Goal: Task Accomplishment & Management: Complete application form

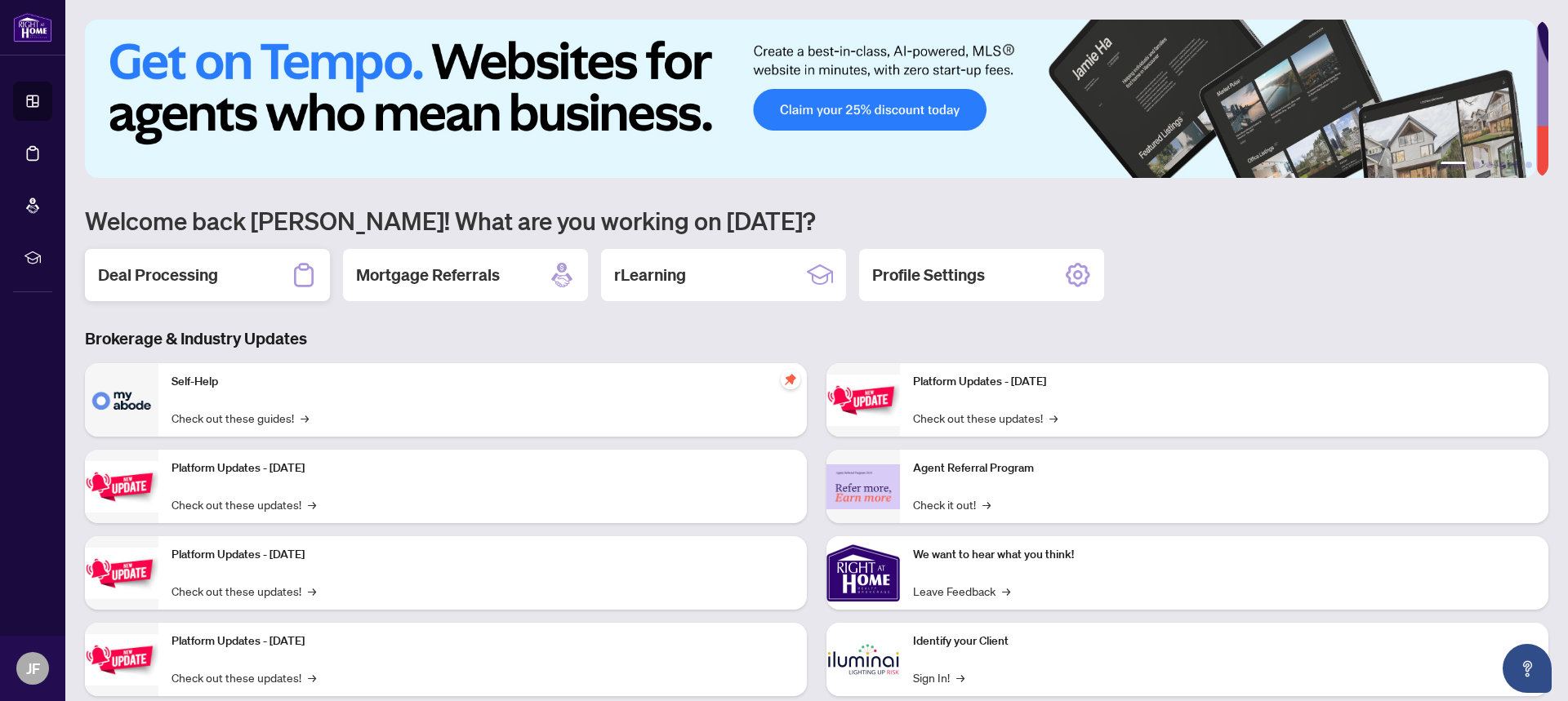
click at [191, 285] on h2 "Deal Processing" at bounding box center [157, 275] width 120 height 23
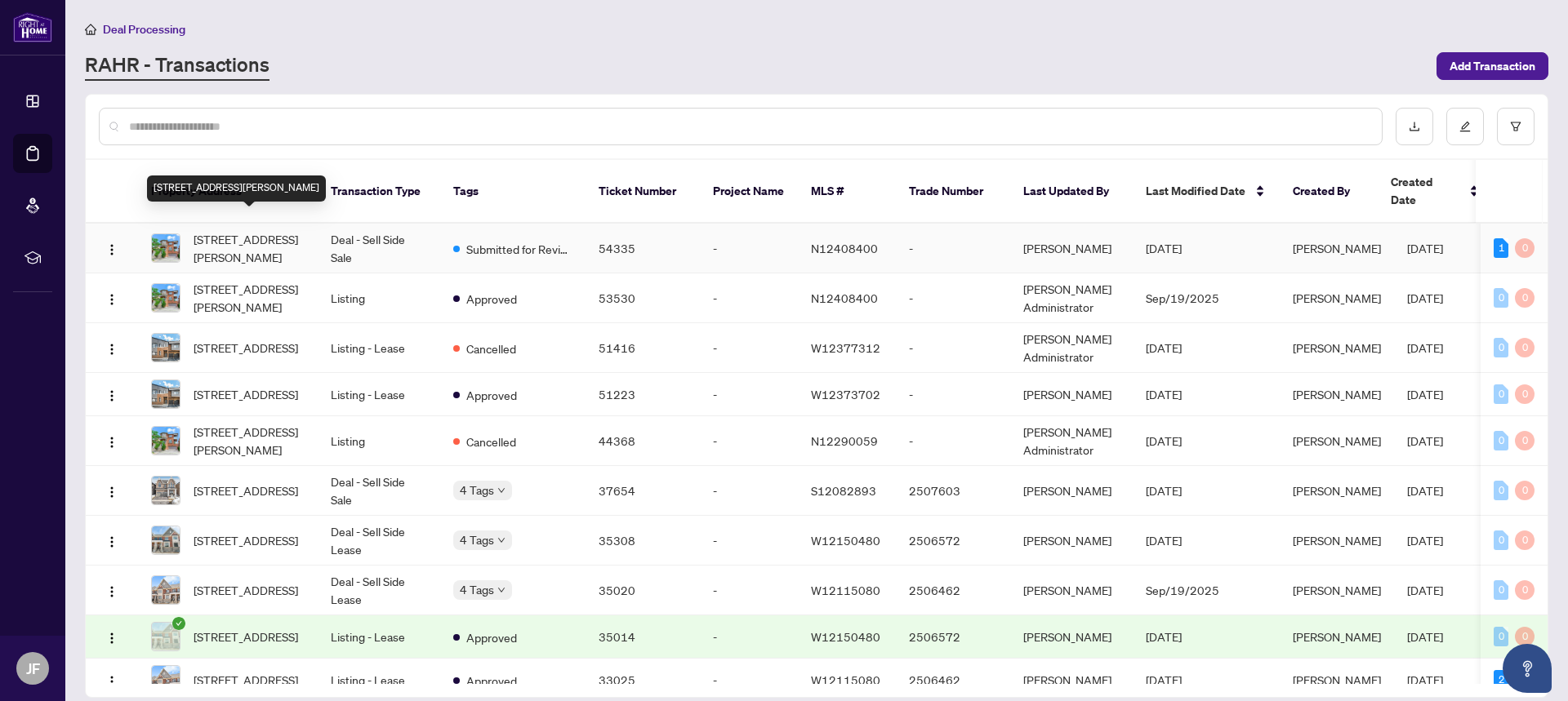
click at [245, 236] on span "[STREET_ADDRESS][PERSON_NAME]" at bounding box center [249, 248] width 111 height 36
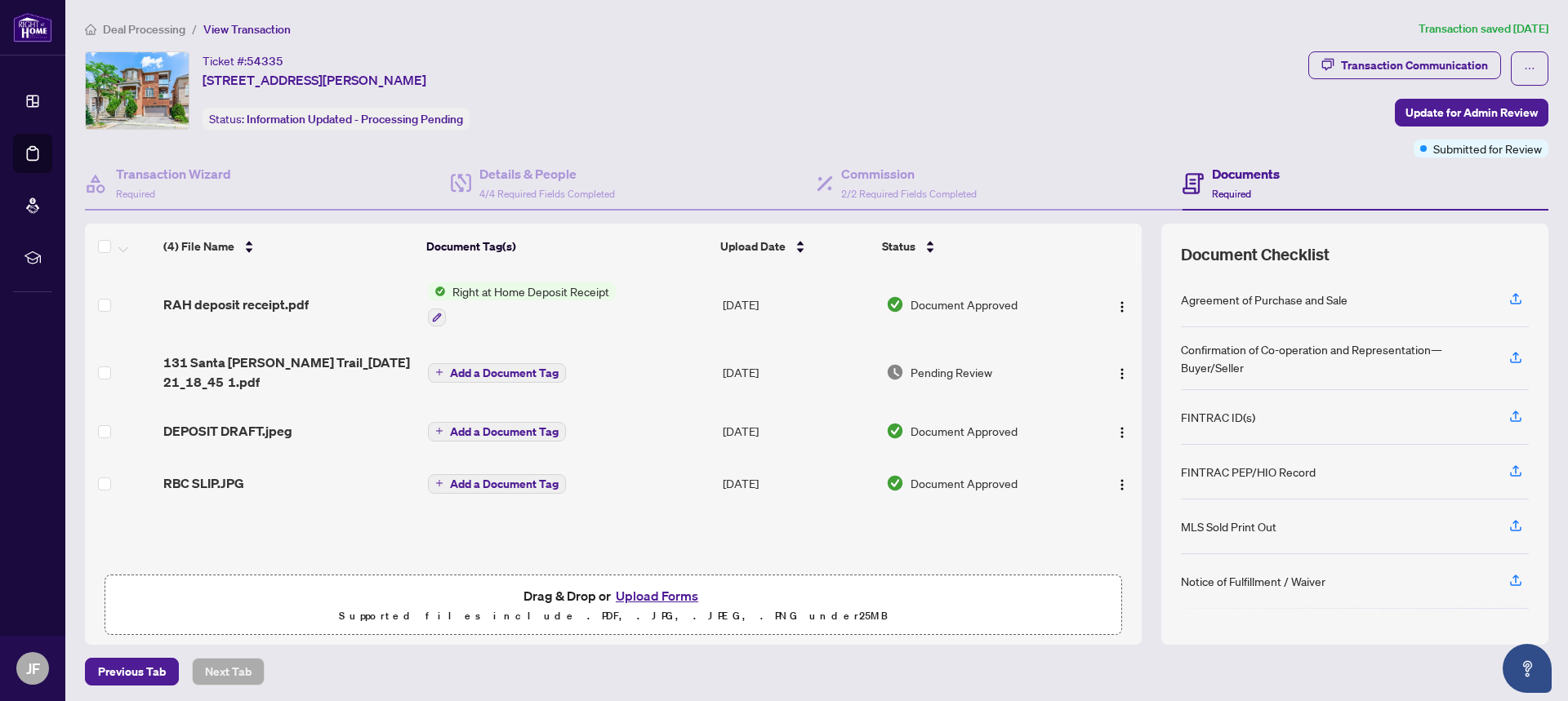
click at [638, 594] on button "Upload Forms" at bounding box center [656, 596] width 92 height 21
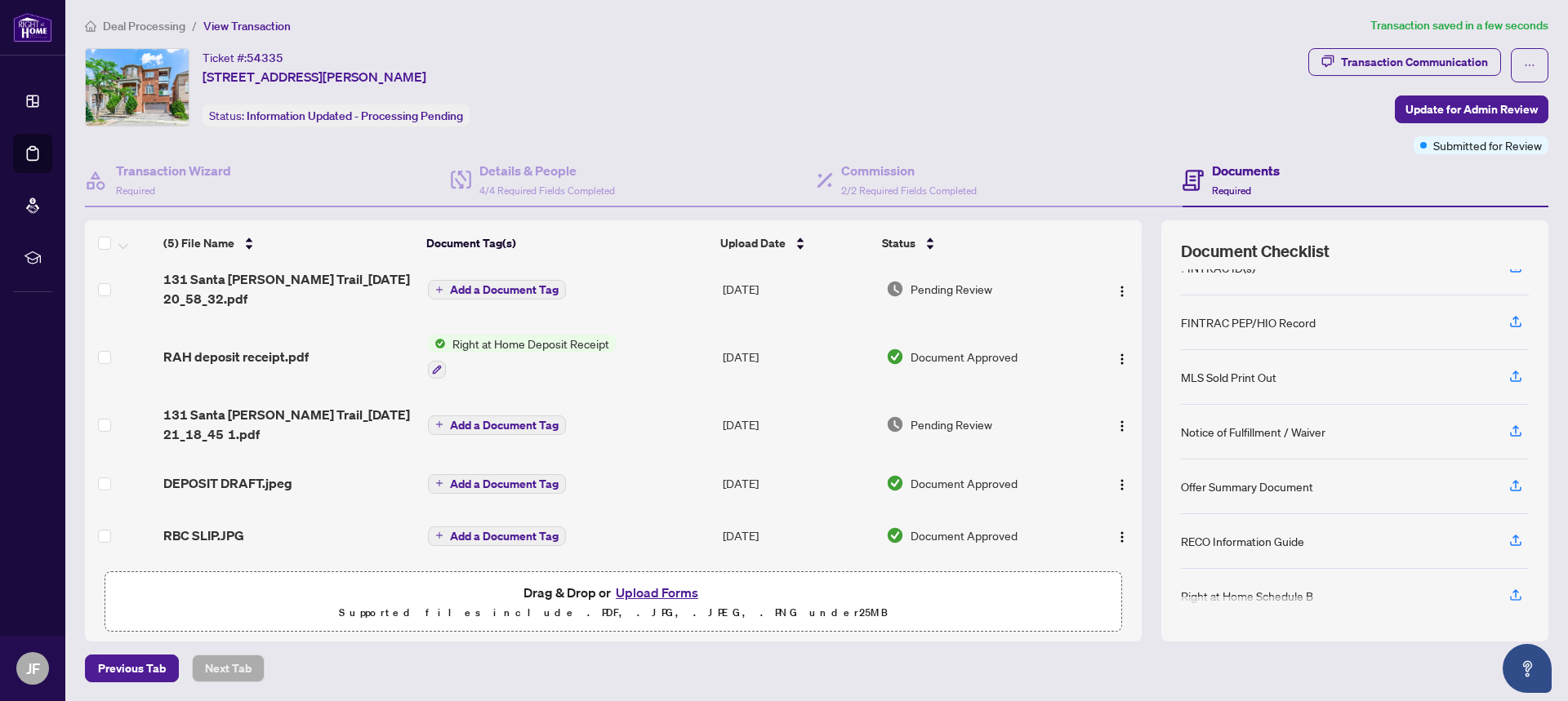
scroll to position [154, 0]
click at [653, 594] on button "Upload Forms" at bounding box center [656, 592] width 92 height 21
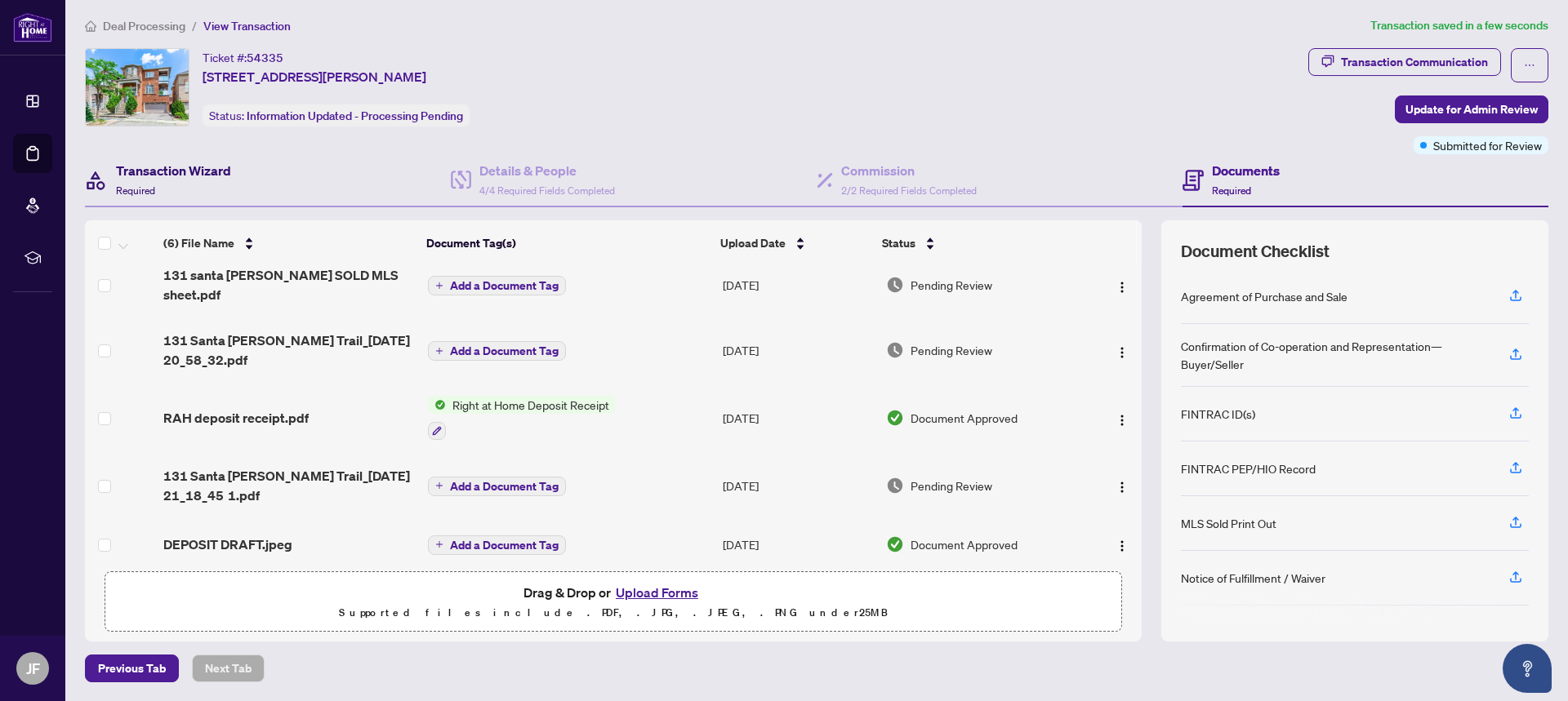
click at [192, 181] on div "Transaction Wizard Required" at bounding box center [174, 180] width 115 height 38
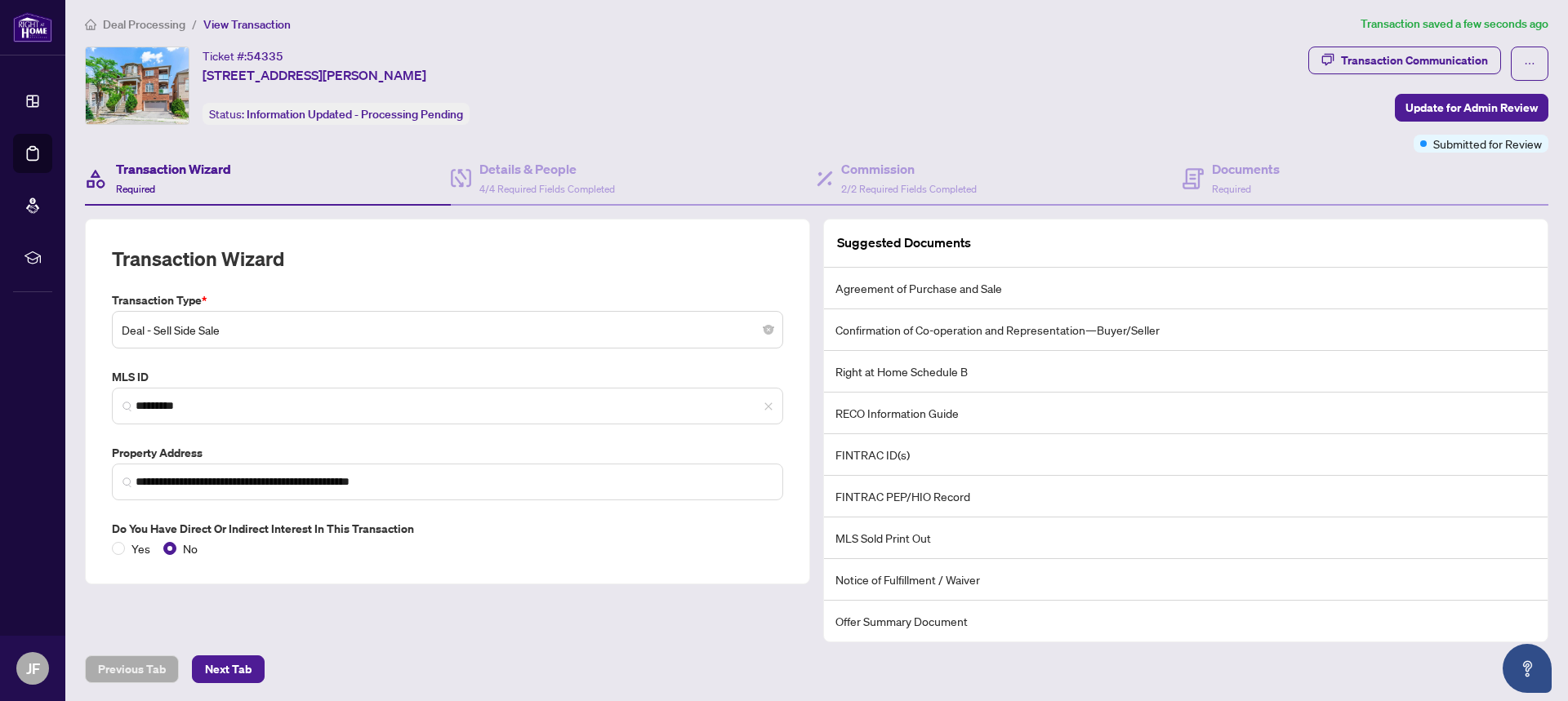
scroll to position [6, 0]
click at [231, 673] on span "Next Tab" at bounding box center [228, 668] width 47 height 26
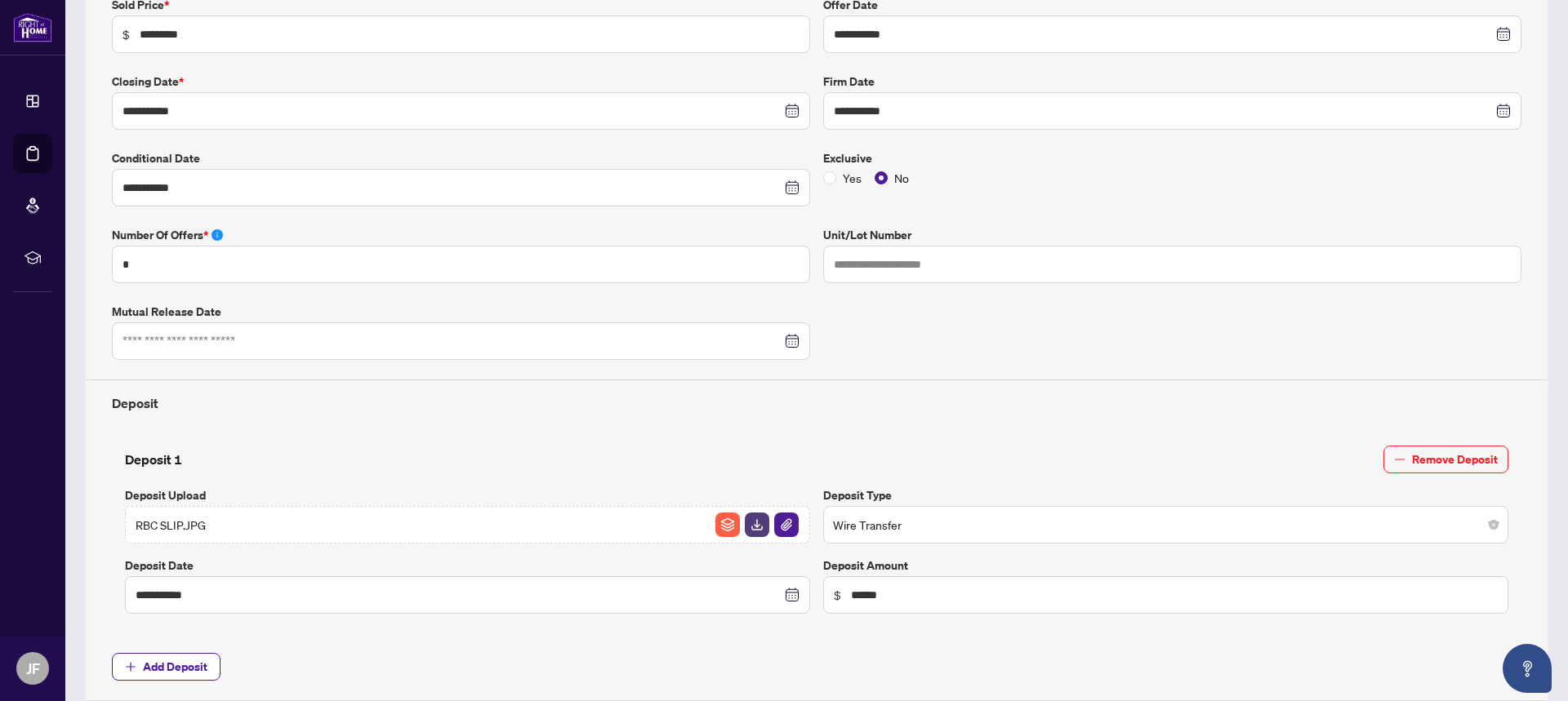
scroll to position [234, 0]
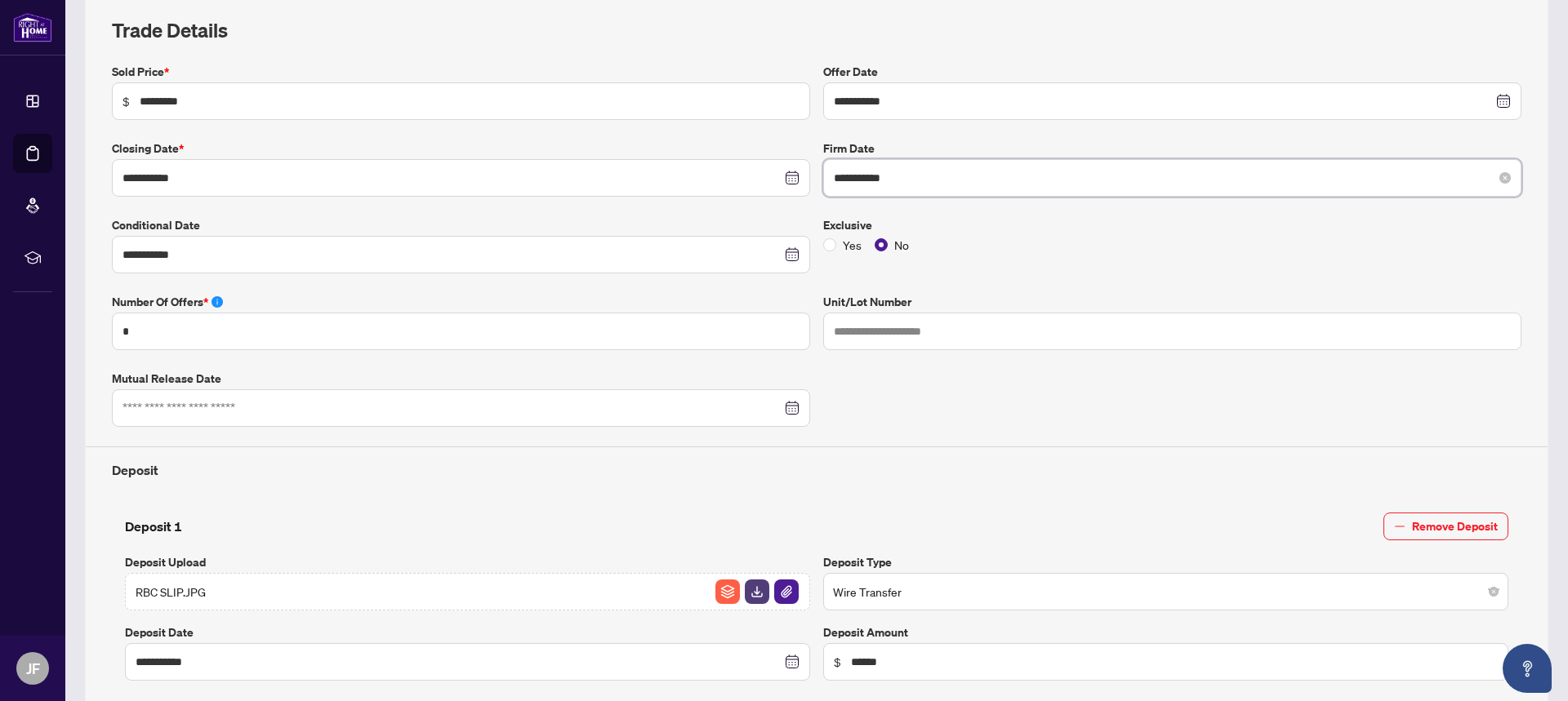
click at [920, 181] on input "**********" at bounding box center [1163, 178] width 659 height 18
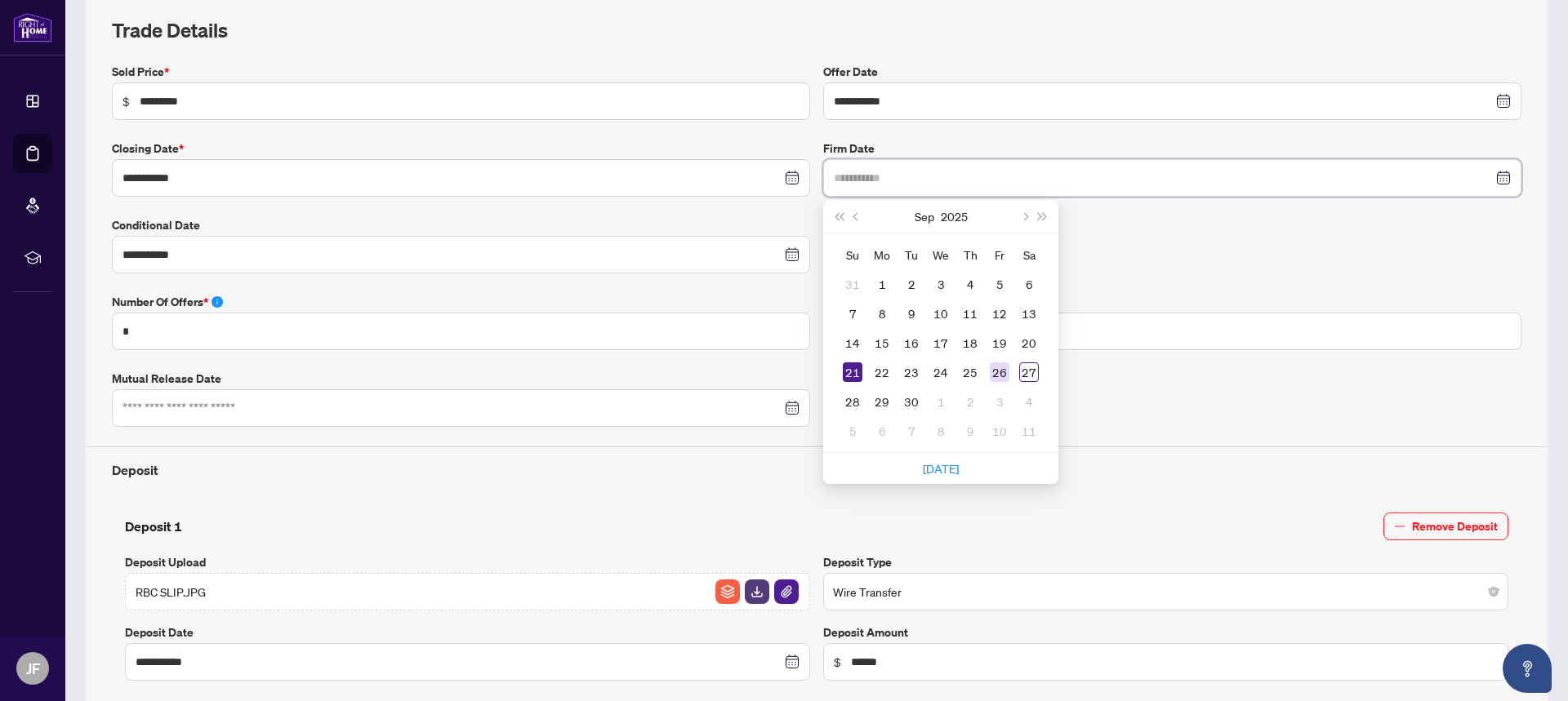
type input "**********"
click at [995, 374] on div "26" at bounding box center [999, 371] width 20 height 20
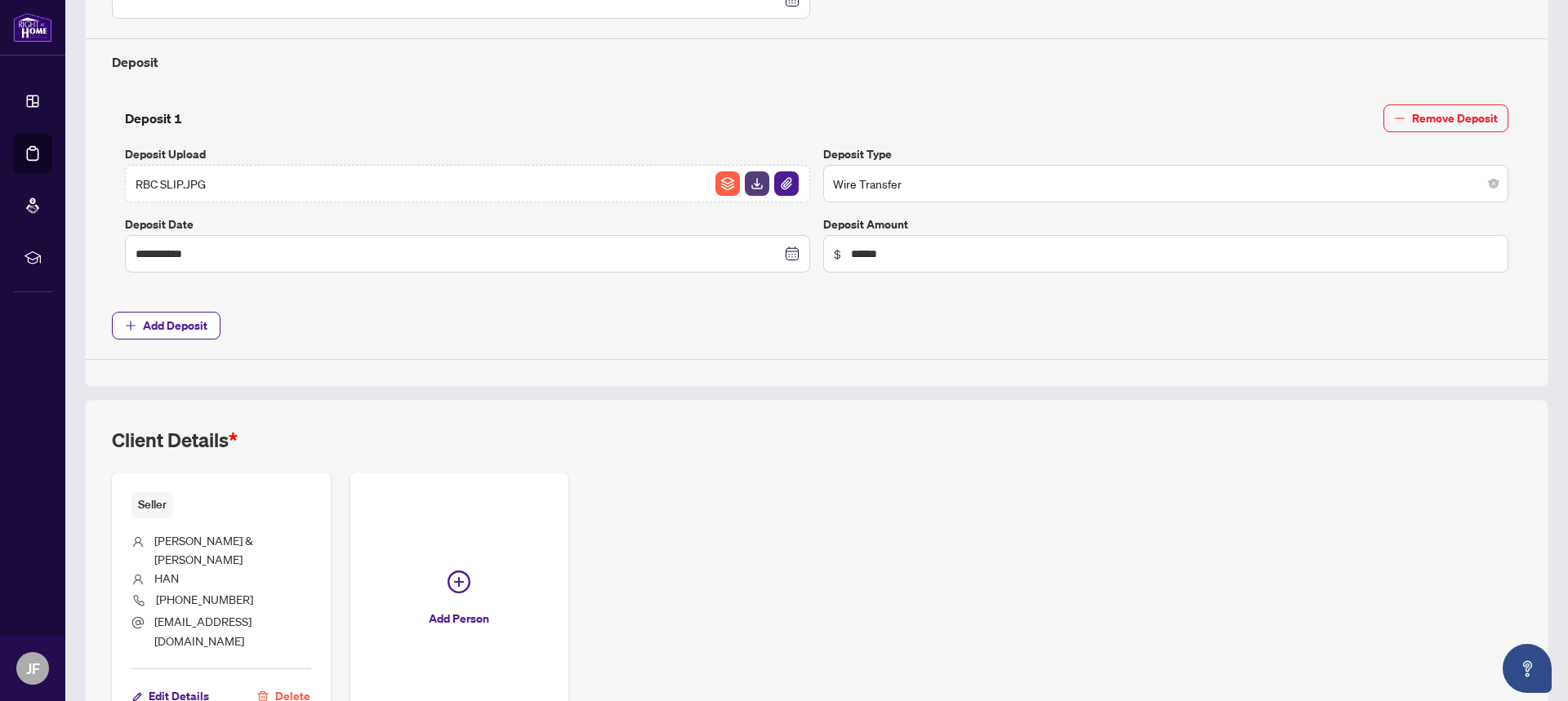
scroll to position [723, 0]
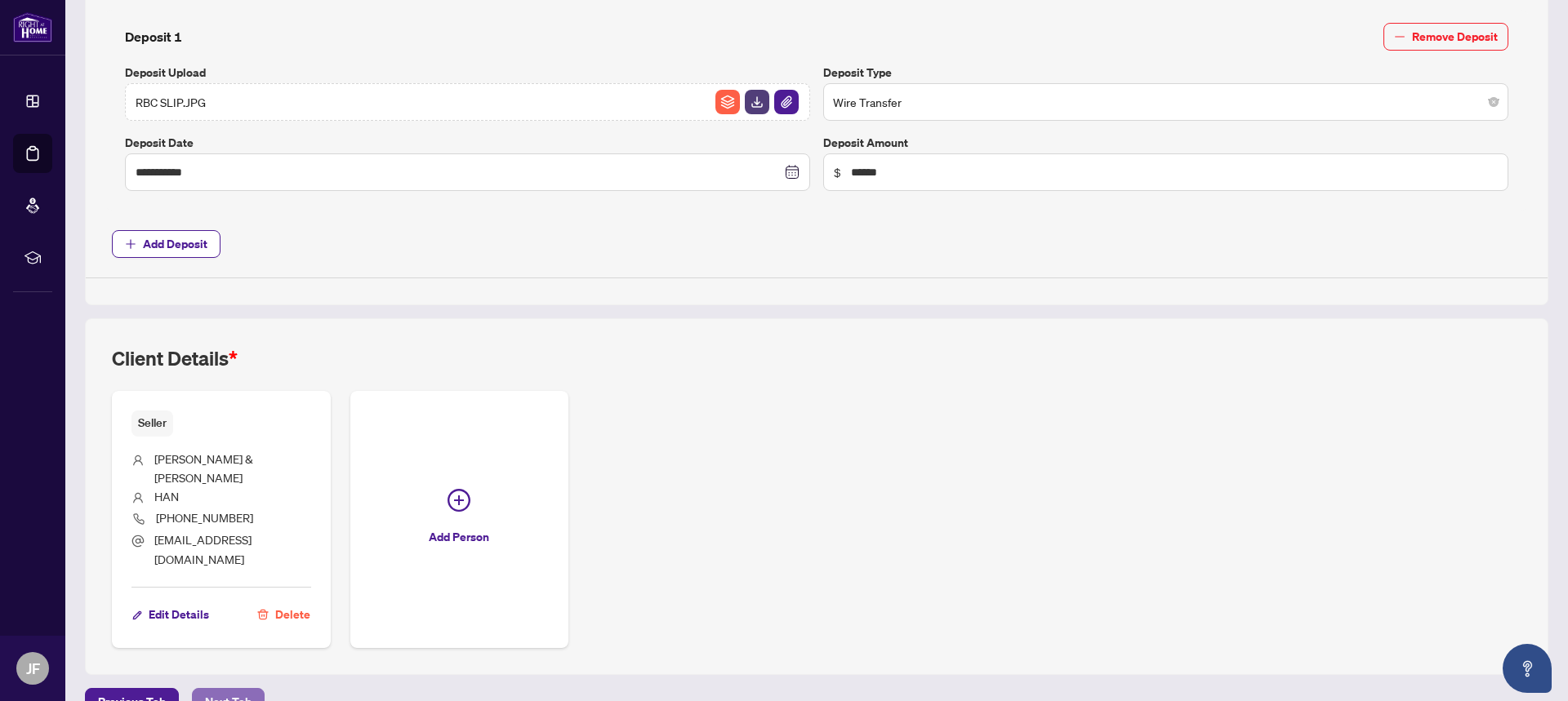
click at [209, 689] on span "Next Tab" at bounding box center [228, 702] width 47 height 26
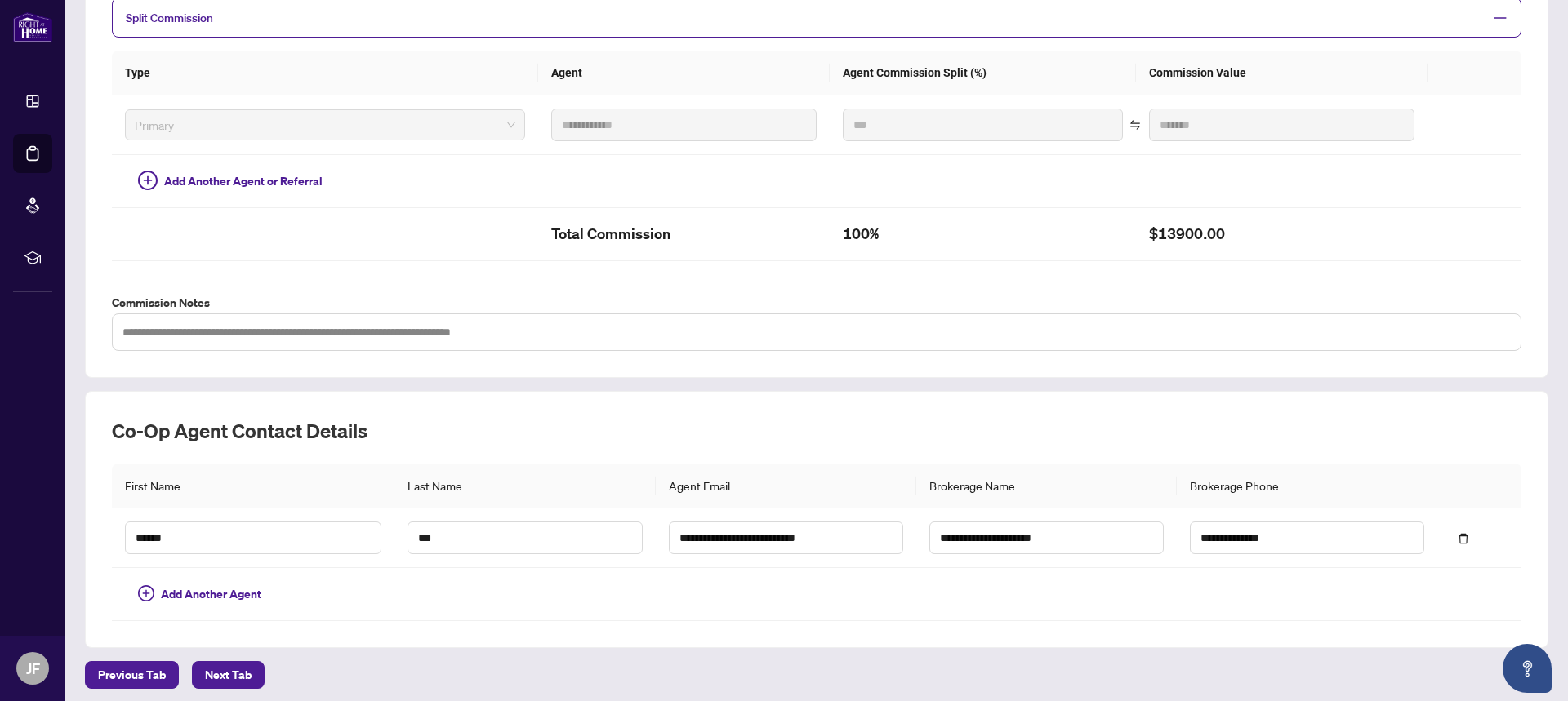
scroll to position [376, 0]
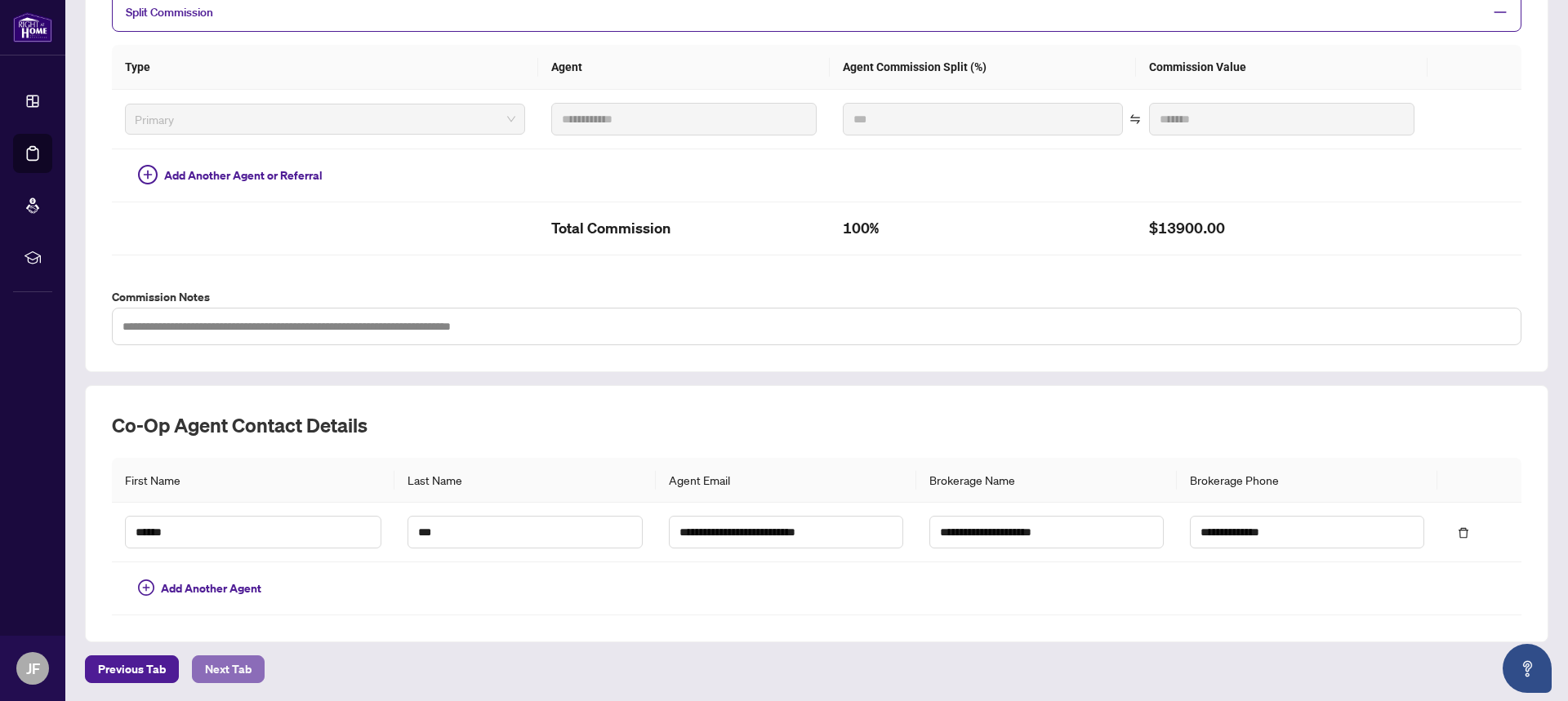
click at [230, 669] on span "Next Tab" at bounding box center [228, 669] width 47 height 26
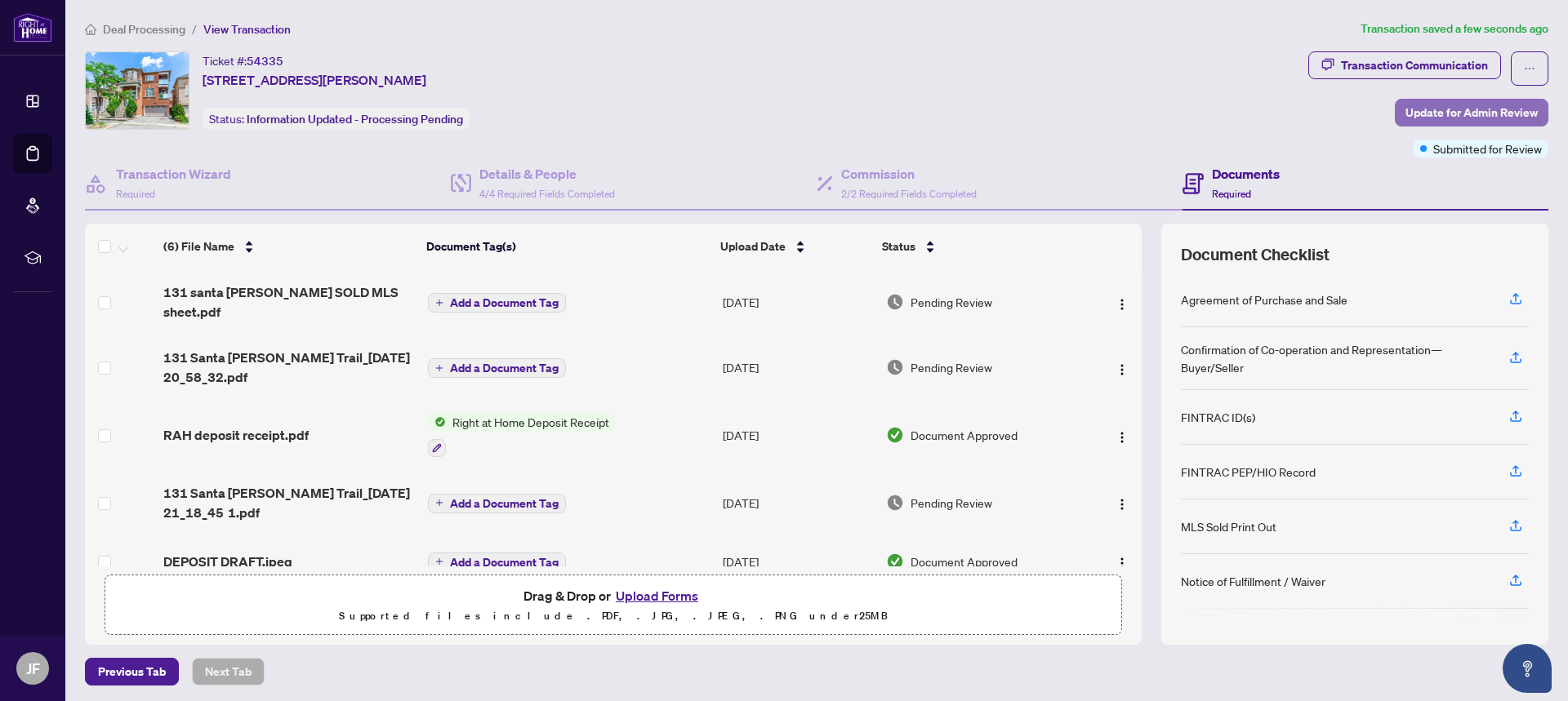
click at [1421, 111] on span "Update for Admin Review" at bounding box center [1471, 113] width 132 height 26
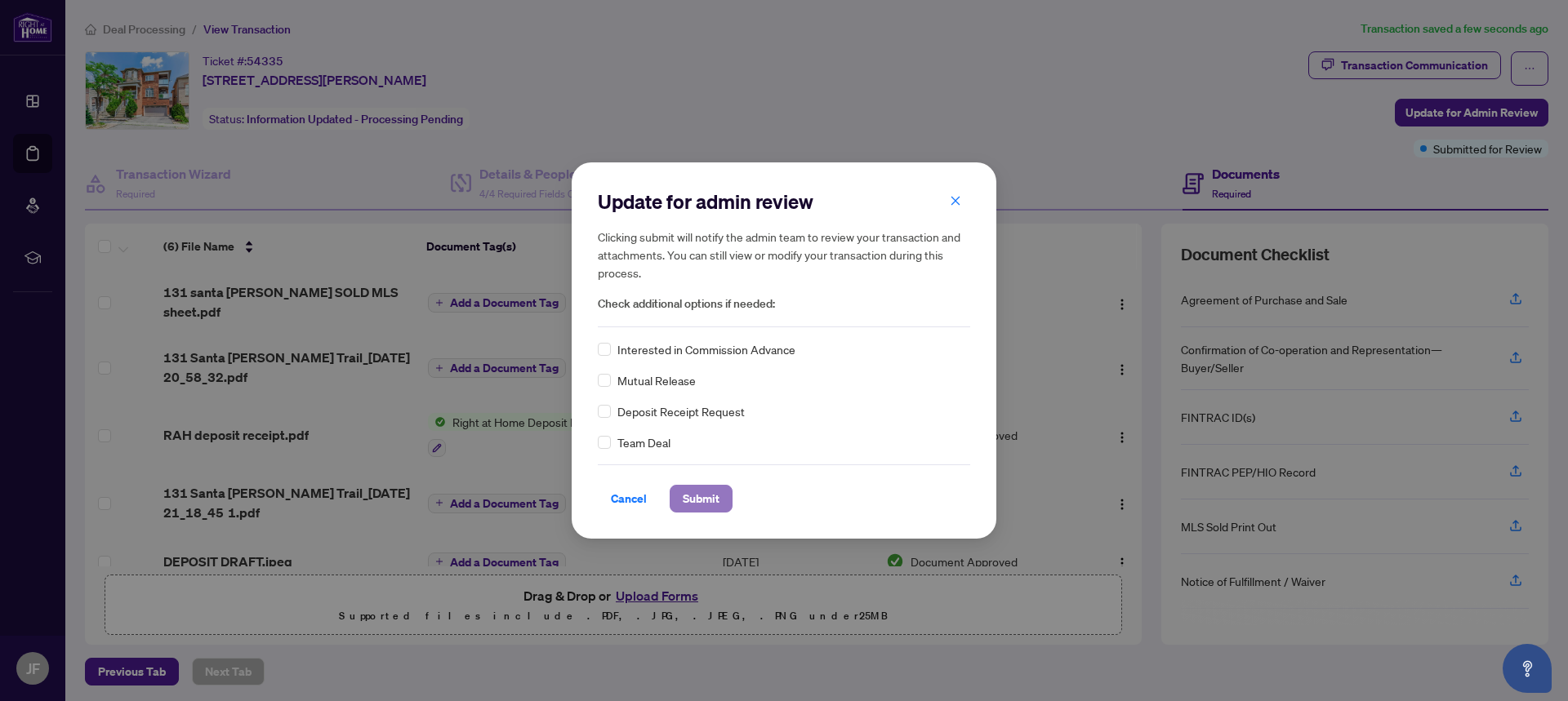
click at [686, 502] on span "Submit" at bounding box center [700, 499] width 36 height 26
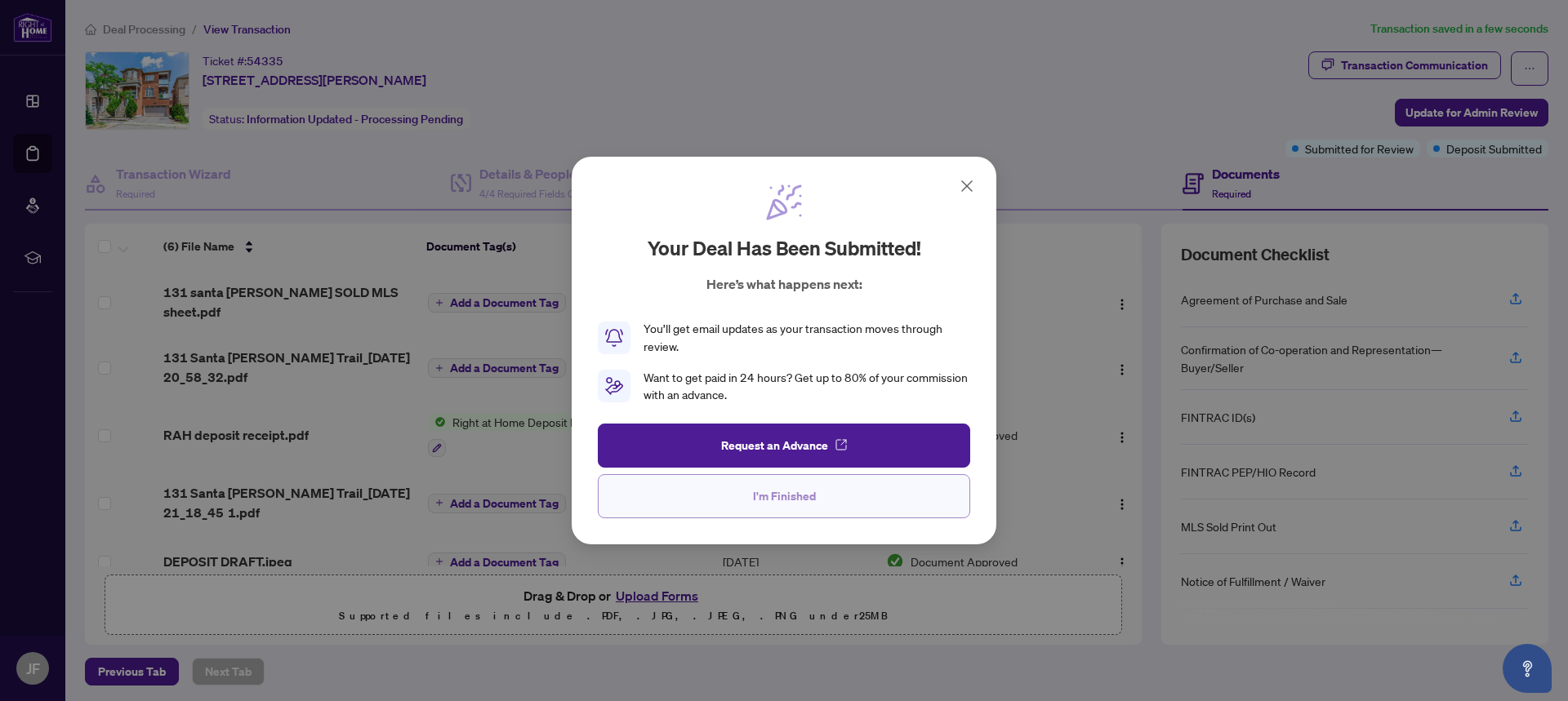
click at [753, 501] on span "I'm Finished" at bounding box center [784, 496] width 63 height 26
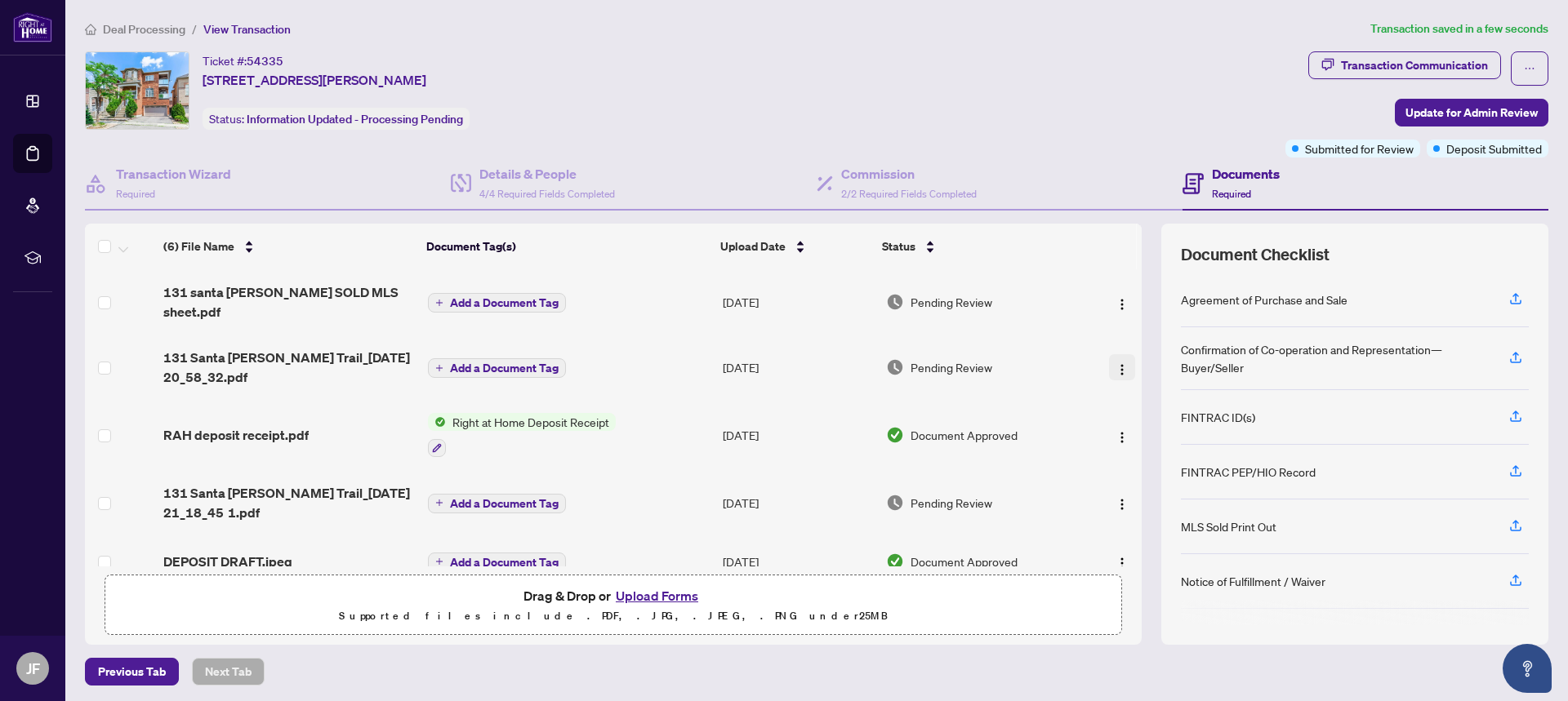
click at [1115, 363] on img "button" at bounding box center [1122, 370] width 13 height 13
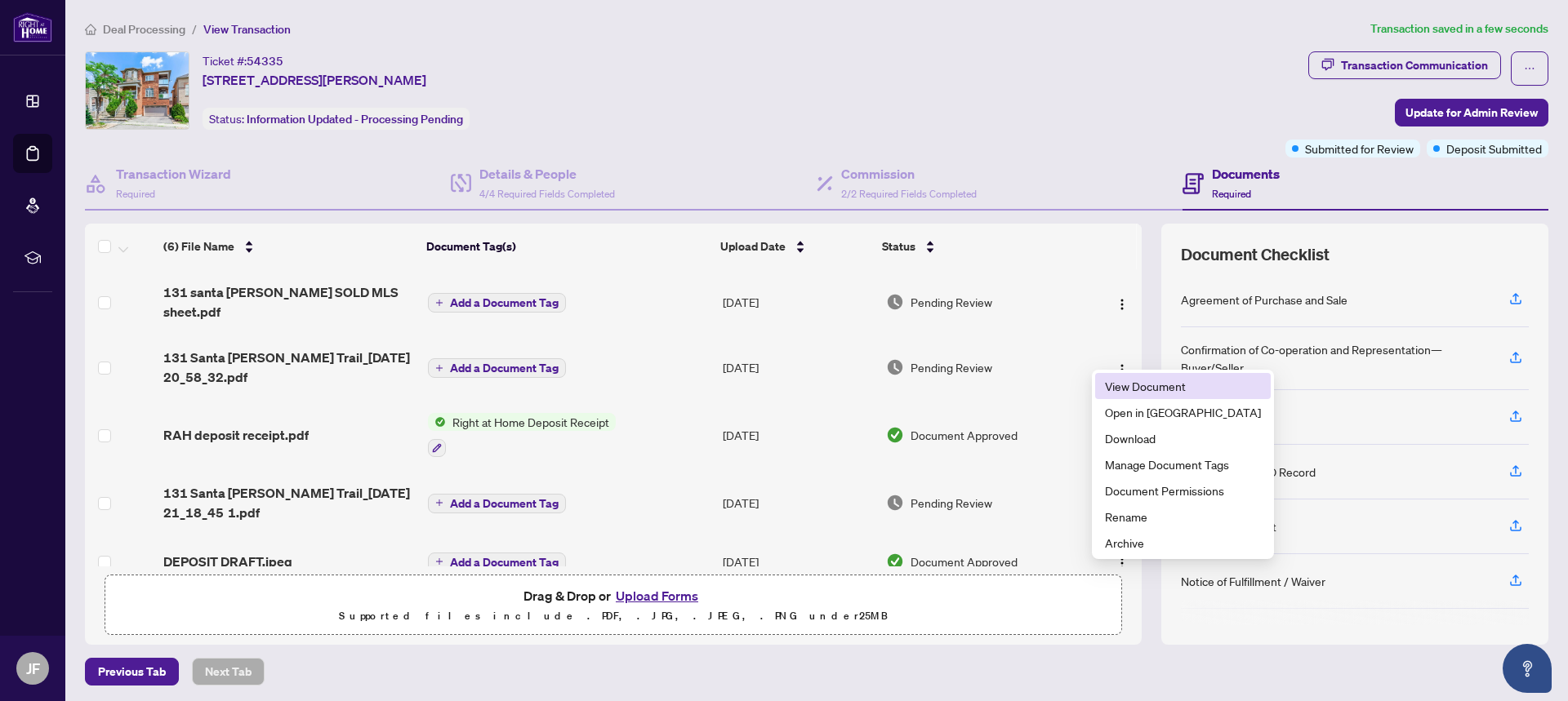
click at [1139, 383] on span "View Document" at bounding box center [1182, 385] width 155 height 18
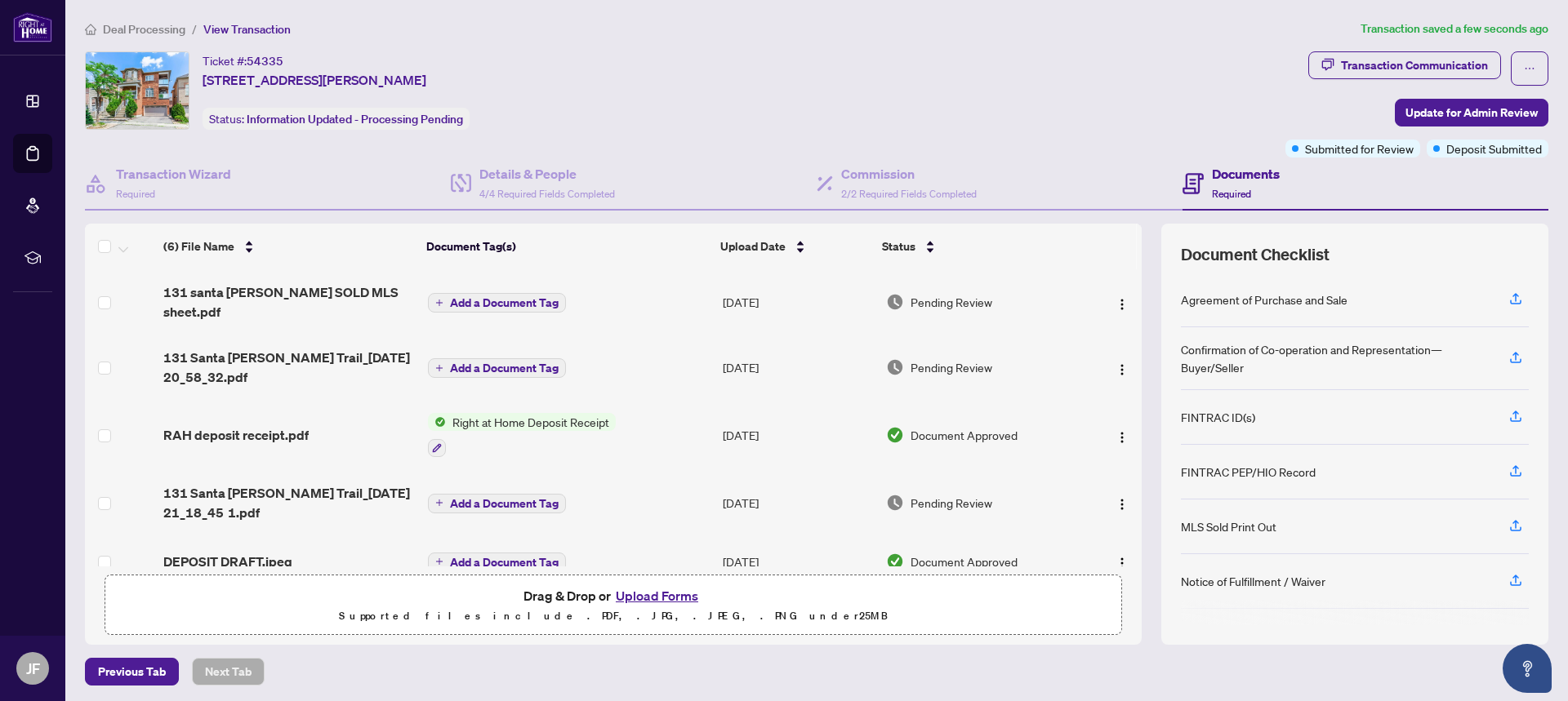
scroll to position [66, 0]
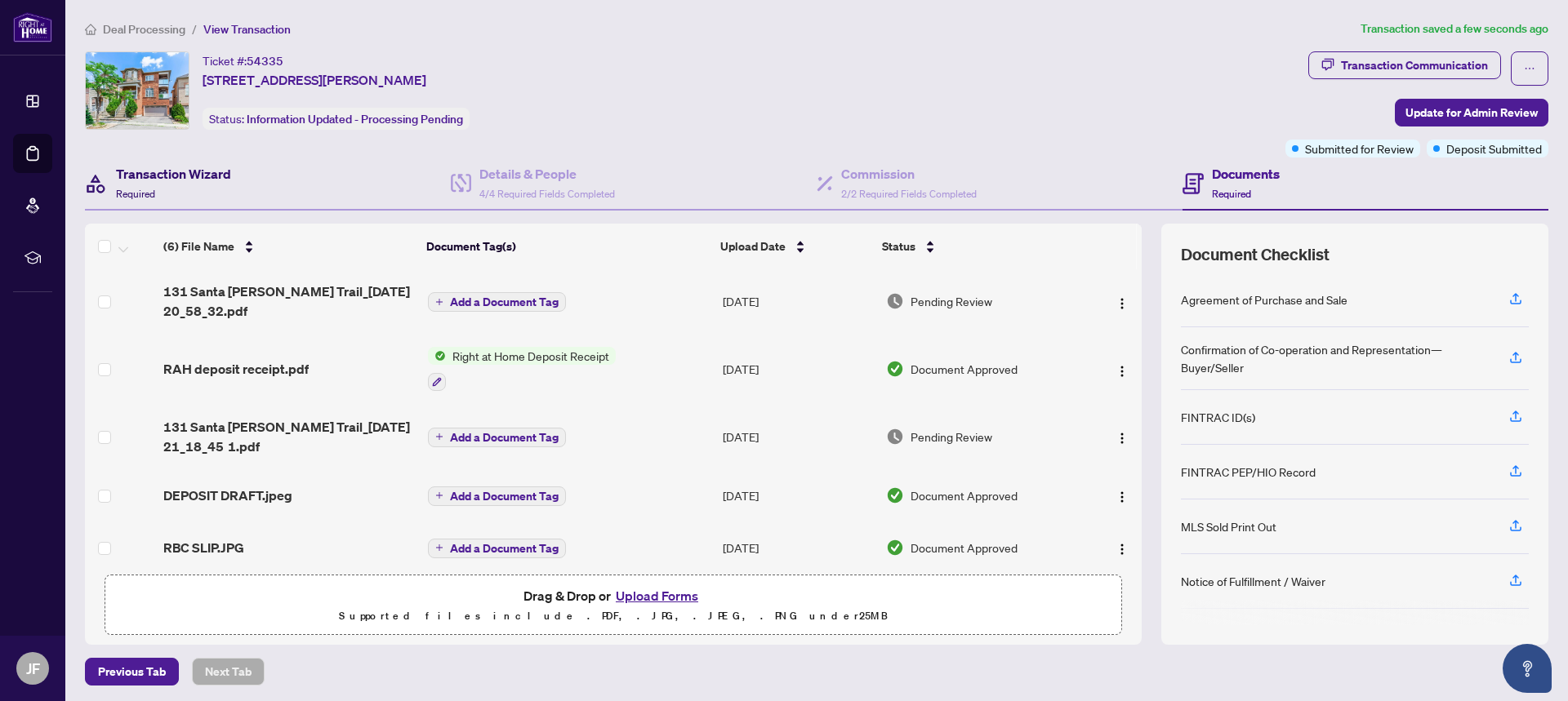
click at [189, 176] on h4 "Transaction Wizard" at bounding box center [174, 173] width 115 height 20
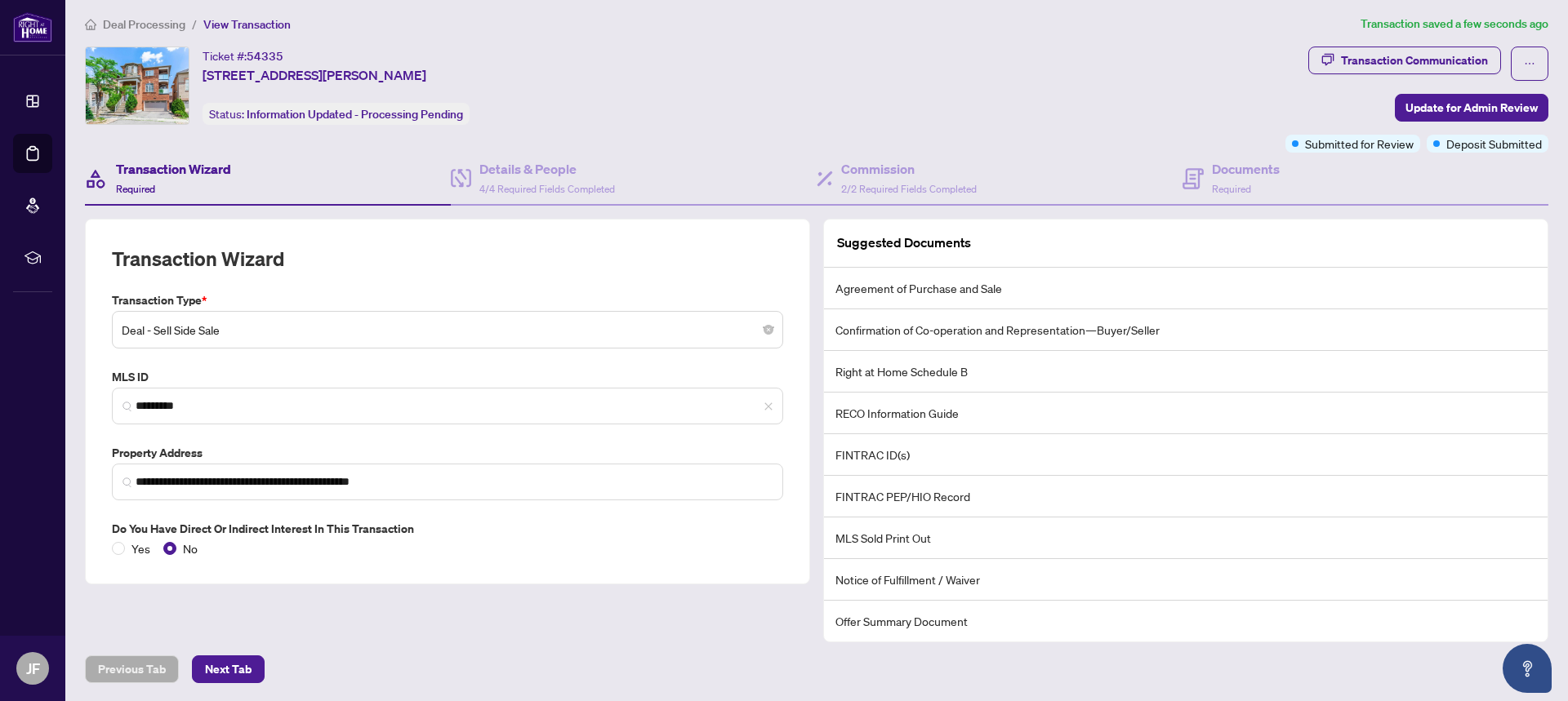
scroll to position [6, 0]
click at [235, 673] on span "Next Tab" at bounding box center [228, 668] width 47 height 26
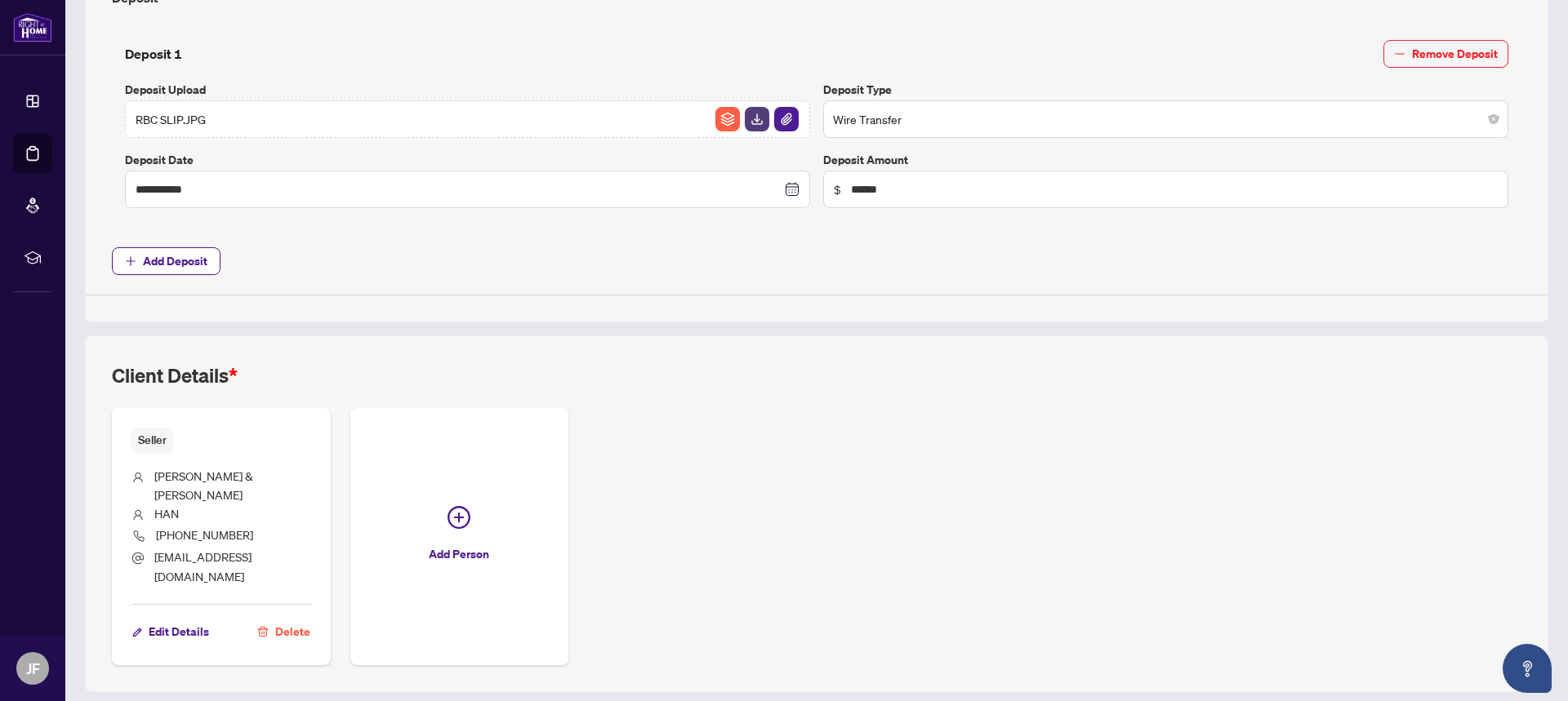
scroll to position [723, 0]
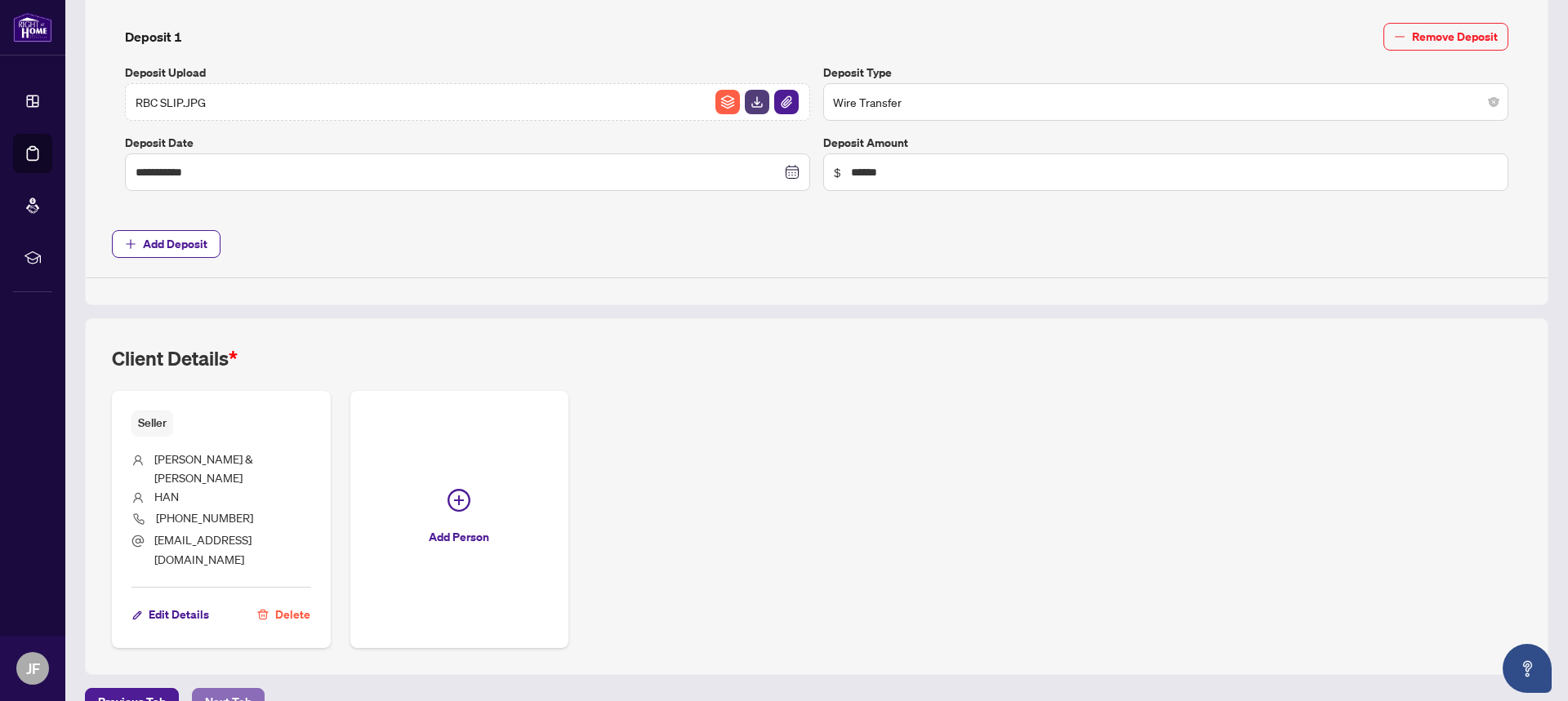
click at [236, 689] on span "Next Tab" at bounding box center [228, 702] width 47 height 26
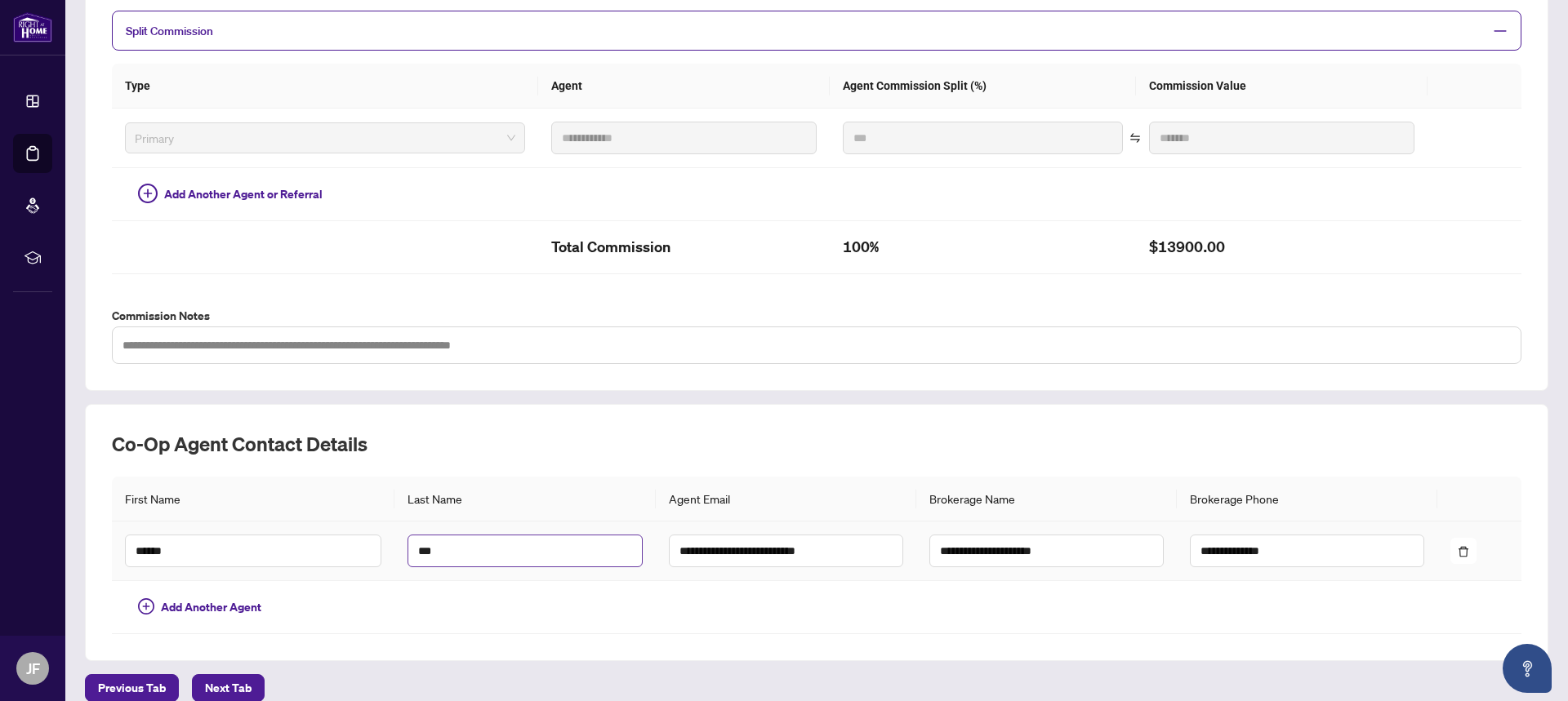
scroll to position [376, 0]
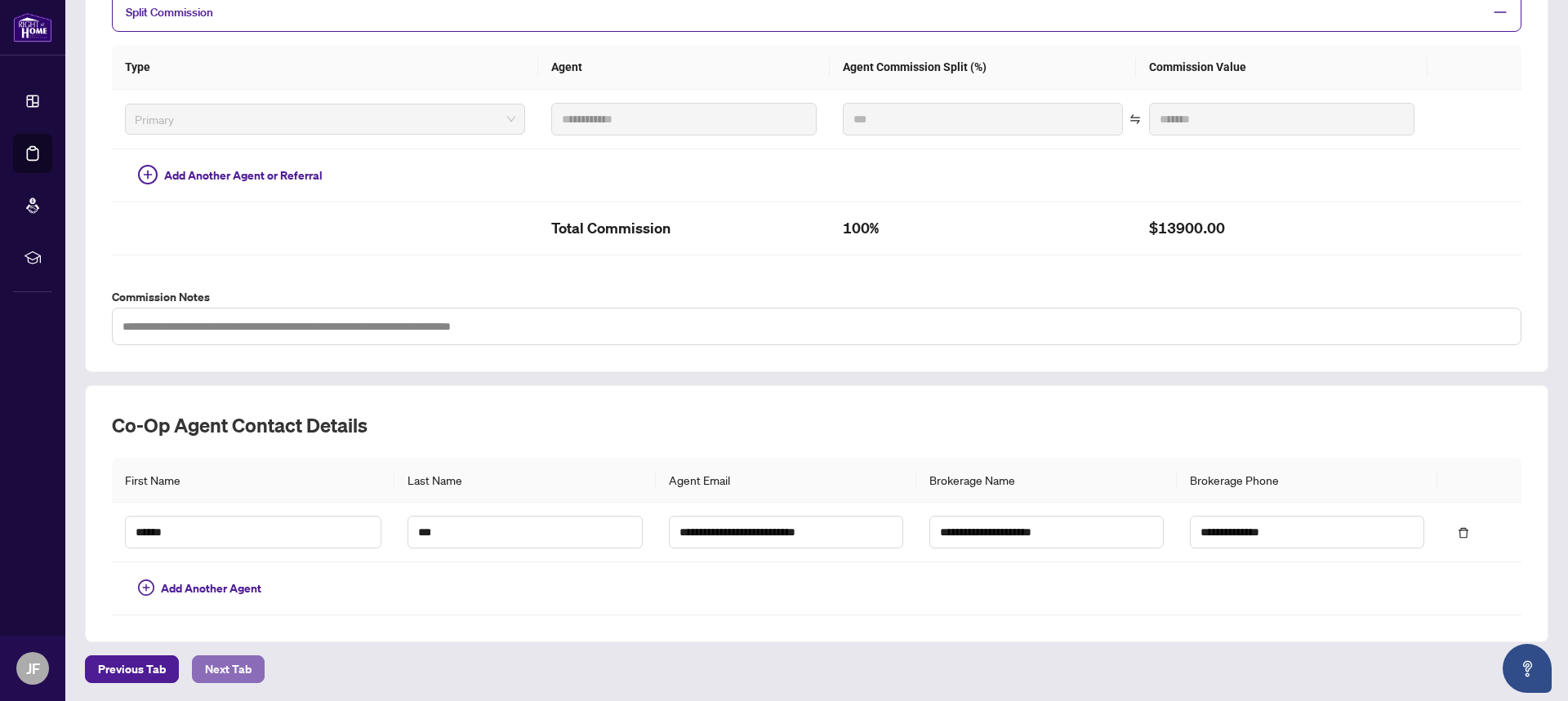
click at [231, 673] on span "Next Tab" at bounding box center [228, 669] width 47 height 26
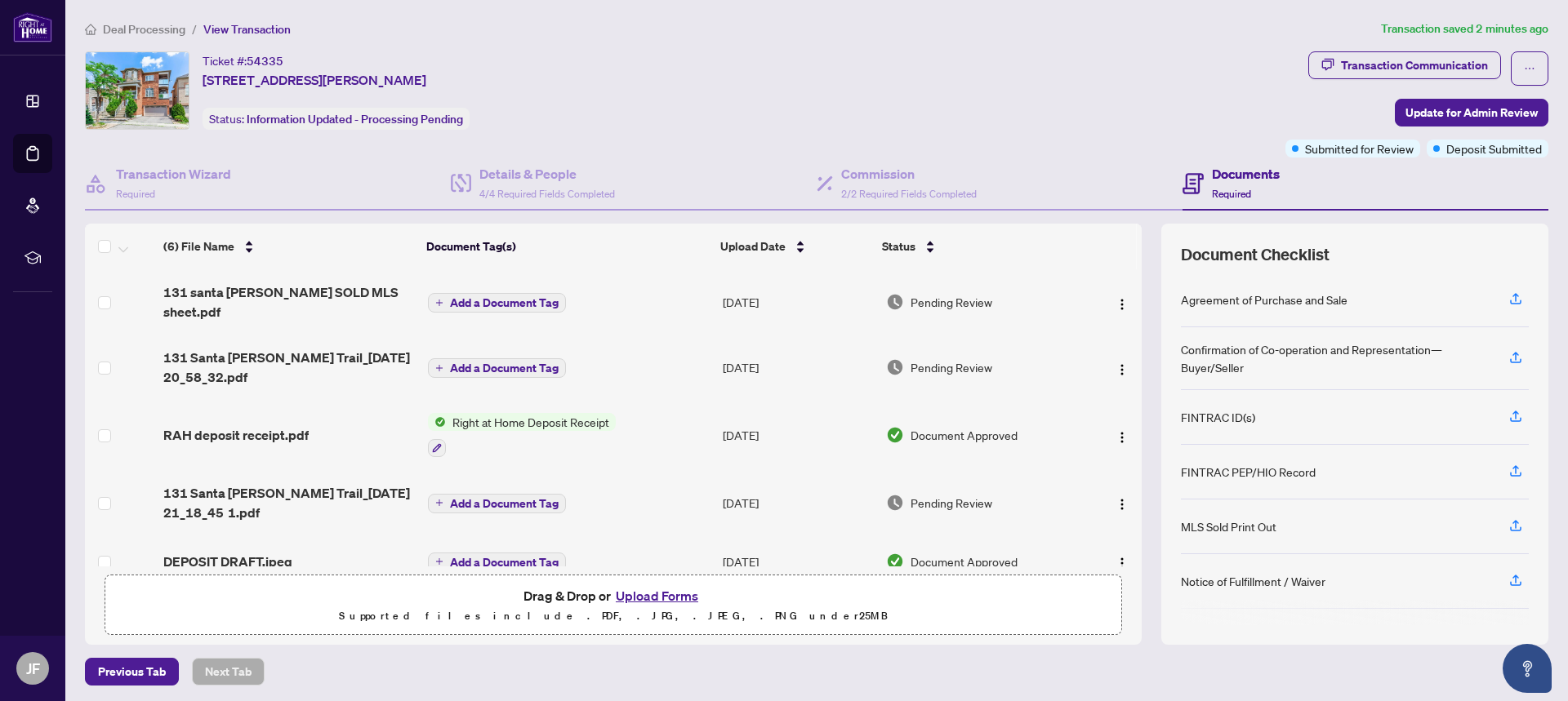
scroll to position [66, 0]
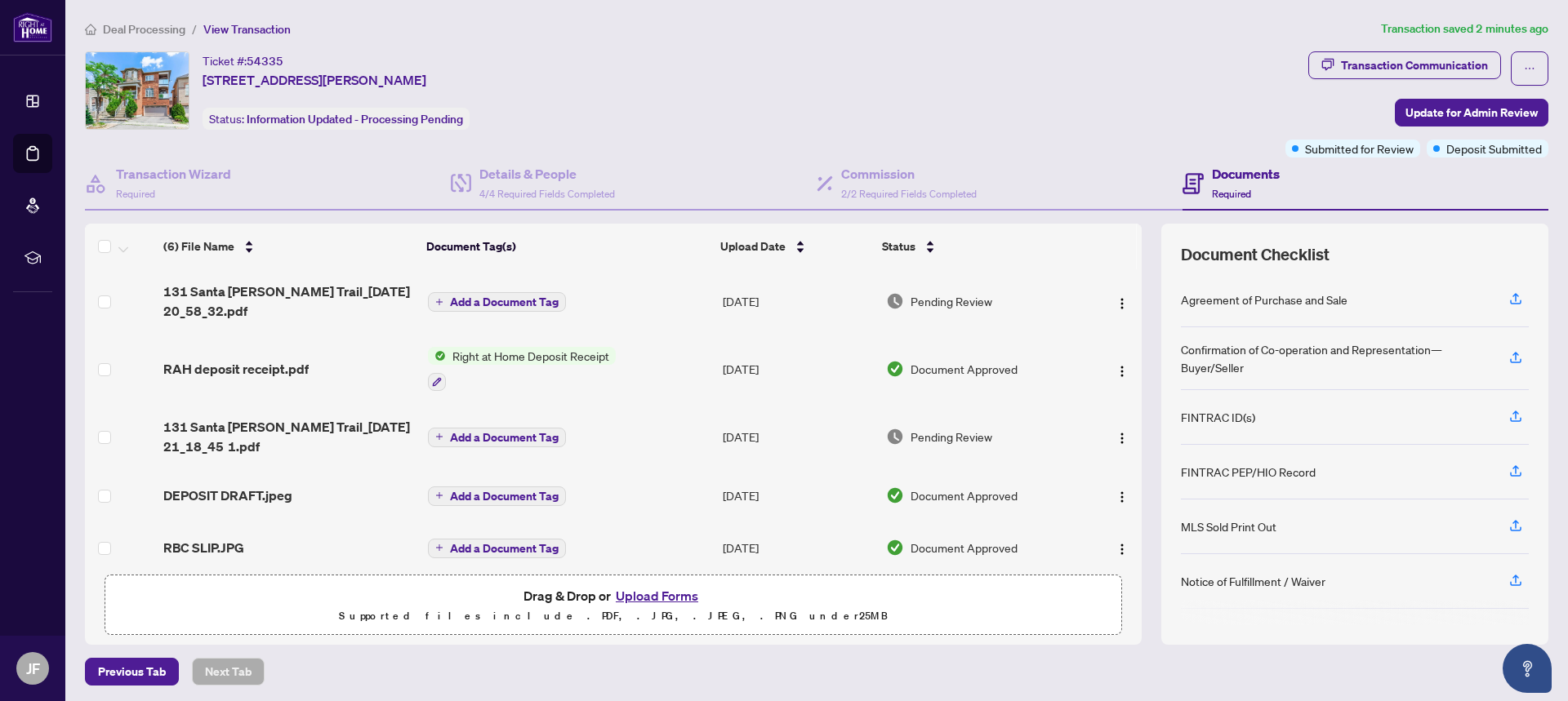
click at [1228, 184] on div "Documents Required" at bounding box center [1245, 182] width 68 height 38
click at [535, 188] on span "4/4 Required Fields Completed" at bounding box center [547, 194] width 136 height 12
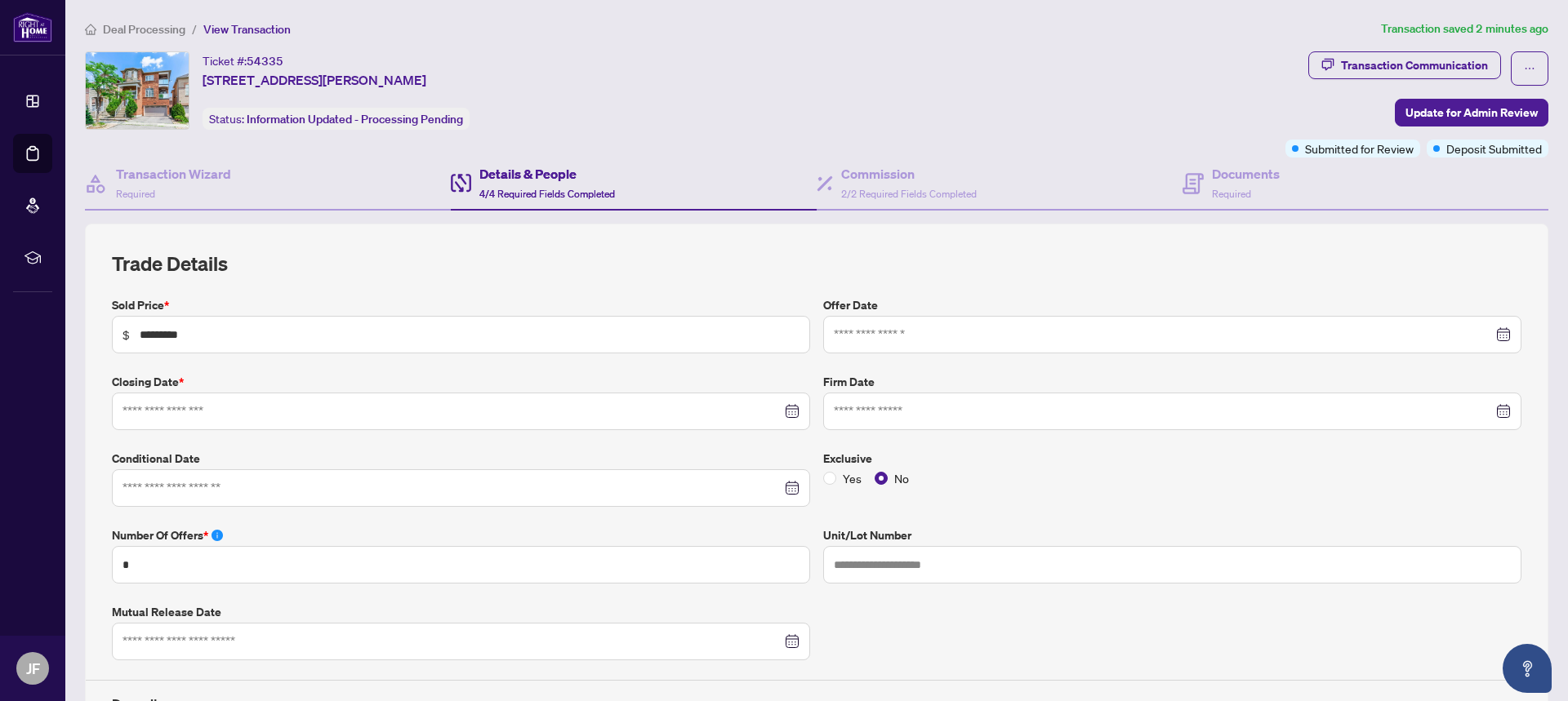
type input "**********"
click at [1236, 182] on div "Documents Required" at bounding box center [1245, 182] width 68 height 38
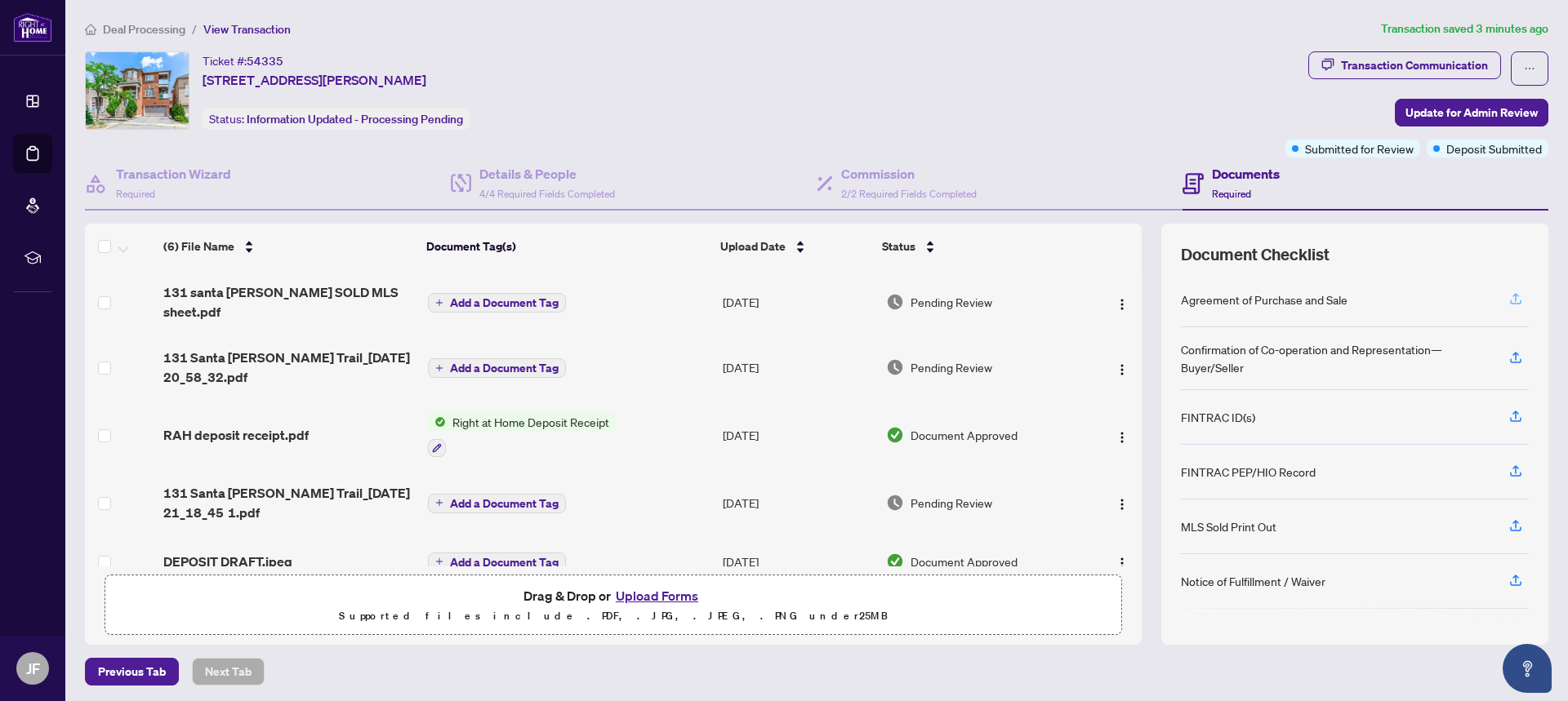
click at [1509, 303] on icon "button" at bounding box center [1515, 302] width 11 height 4
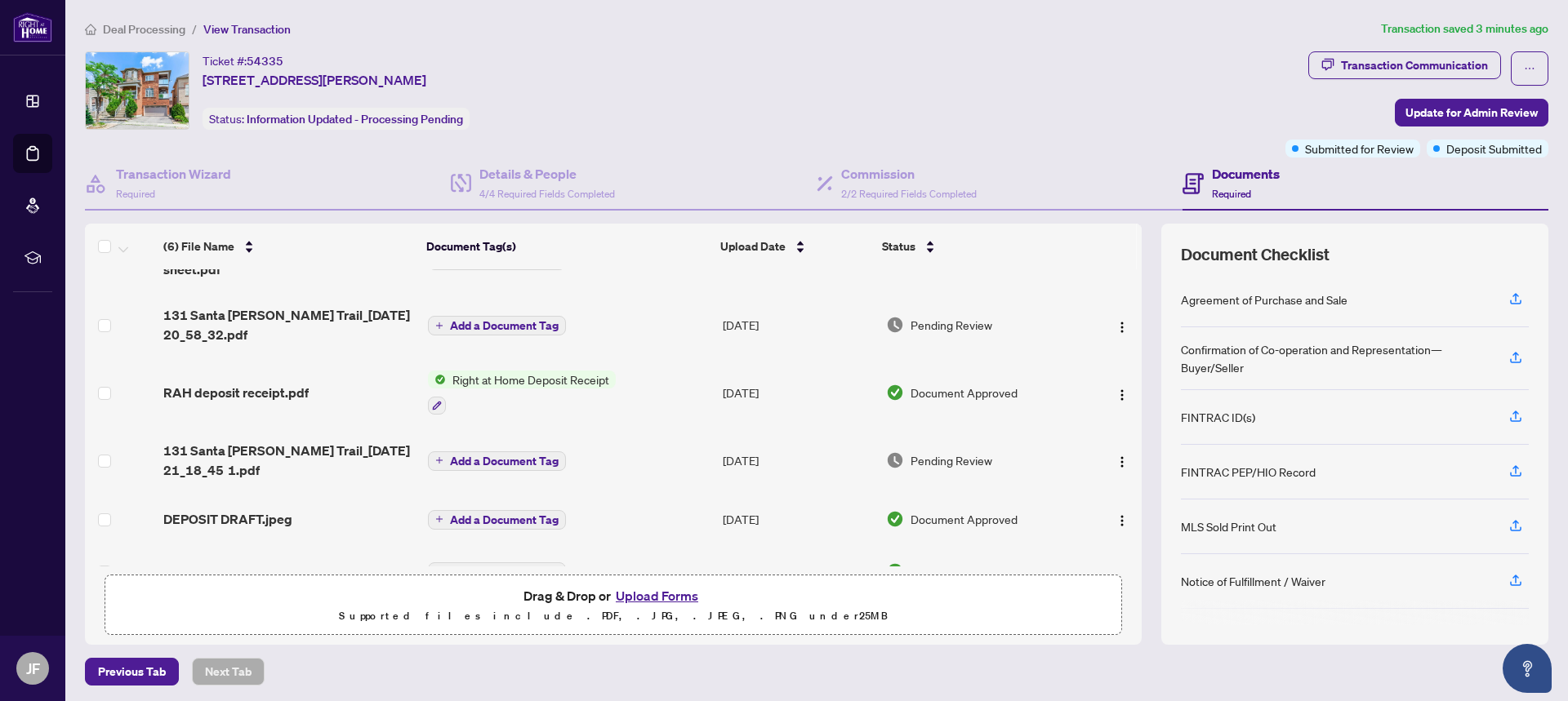
scroll to position [66, 0]
